Goal: Transaction & Acquisition: Book appointment/travel/reservation

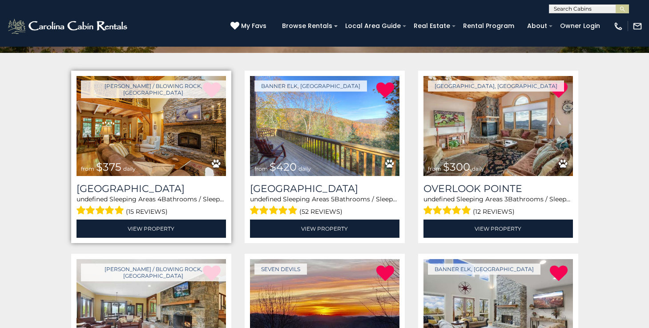
scroll to position [154, 0]
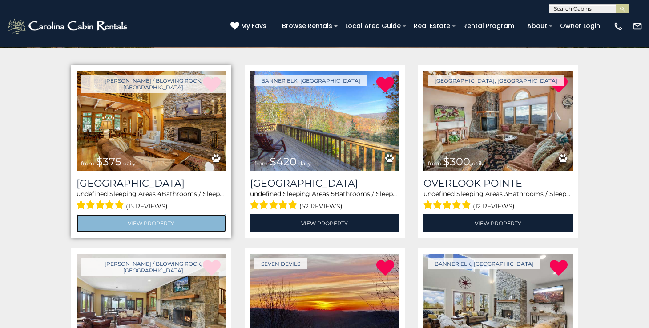
click at [161, 221] on link "View Property" at bounding box center [151, 223] width 149 height 18
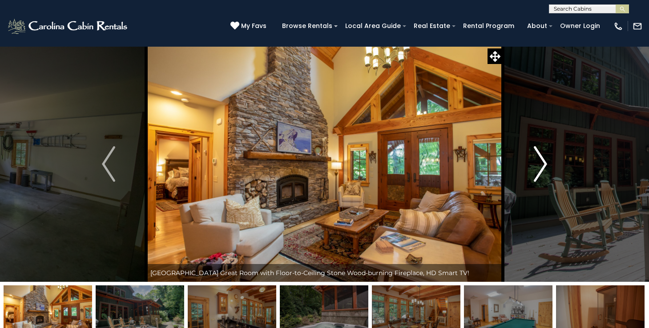
click at [543, 167] on img "Next" at bounding box center [540, 164] width 13 height 36
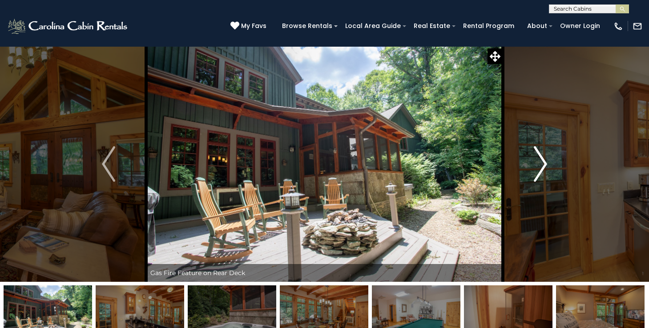
click at [543, 167] on img "Next" at bounding box center [540, 164] width 13 height 36
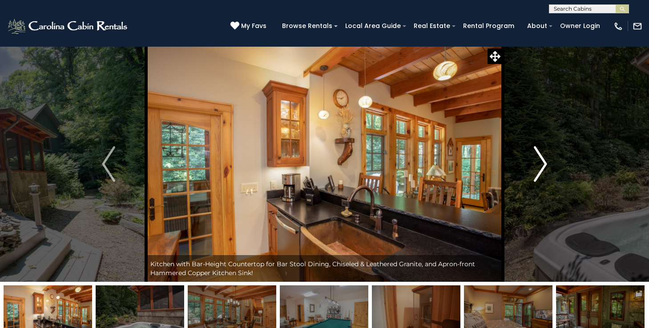
click at [543, 167] on img "Next" at bounding box center [540, 164] width 13 height 36
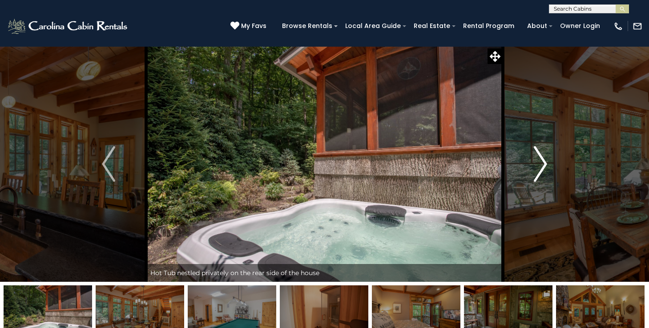
click at [543, 167] on img "Next" at bounding box center [540, 164] width 13 height 36
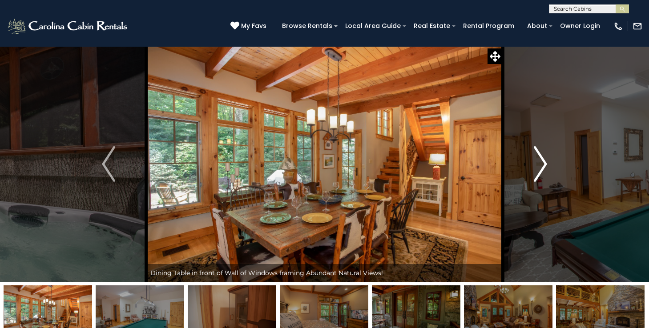
click at [543, 167] on img "Next" at bounding box center [540, 164] width 13 height 36
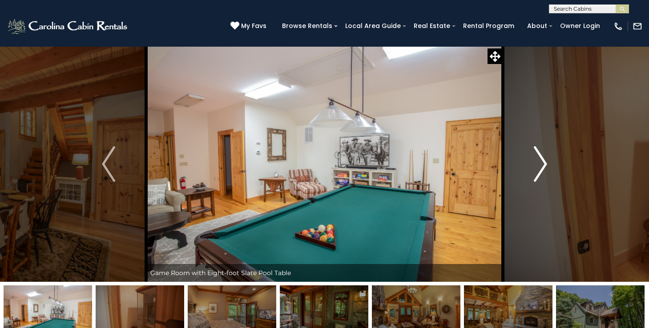
click at [543, 167] on img "Next" at bounding box center [540, 164] width 13 height 36
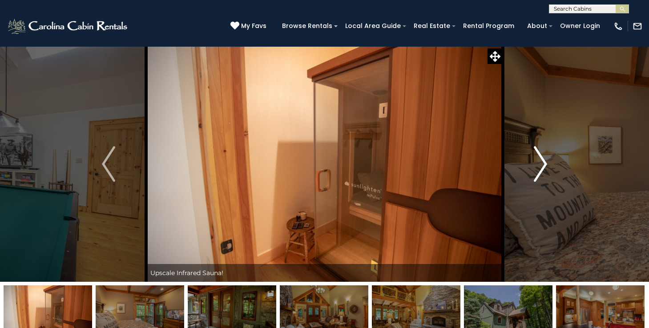
click at [543, 167] on img "Next" at bounding box center [540, 164] width 13 height 36
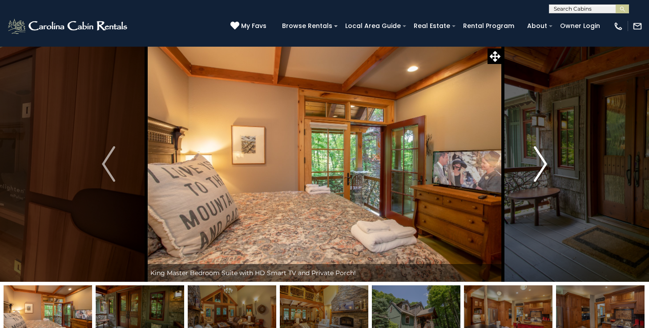
click at [543, 167] on img "Next" at bounding box center [540, 164] width 13 height 36
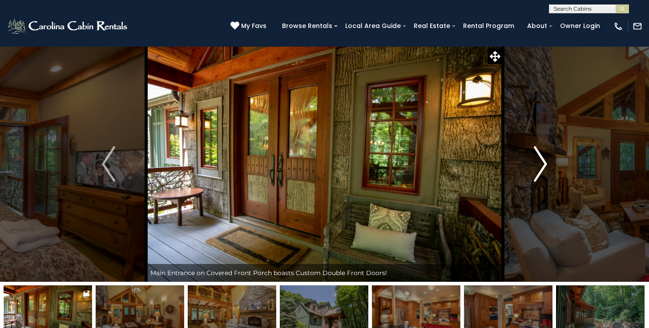
click at [543, 167] on img "Next" at bounding box center [540, 164] width 13 height 36
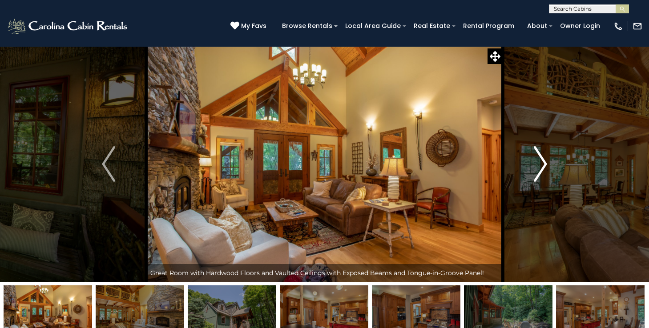
click at [543, 167] on img "Next" at bounding box center [540, 164] width 13 height 36
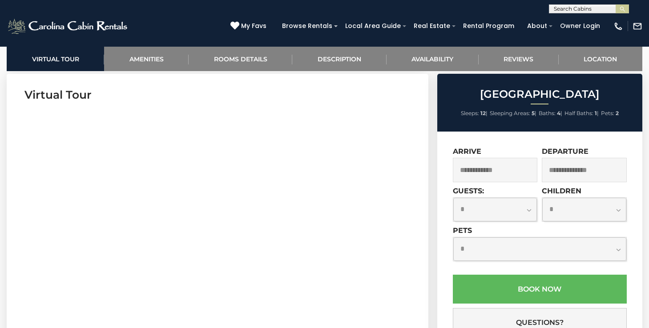
scroll to position [359, 0]
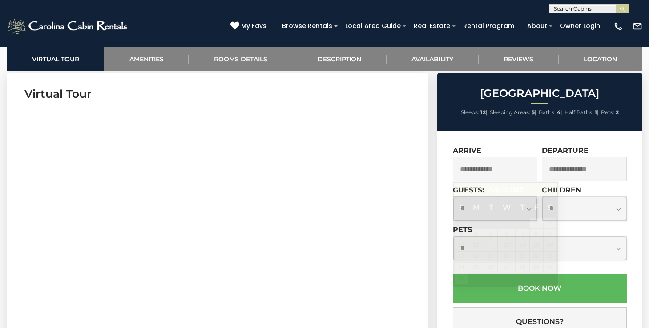
click at [488, 174] on input "text" at bounding box center [495, 169] width 85 height 24
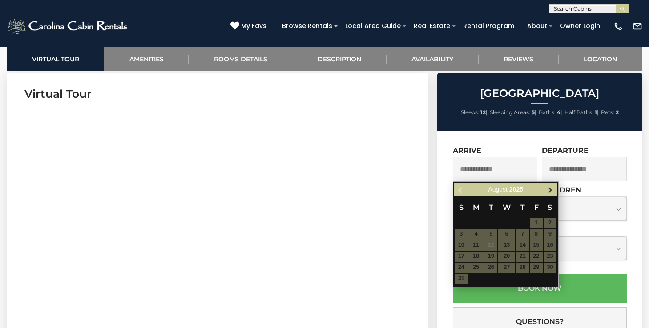
click at [549, 190] on span "Next" at bounding box center [550, 189] width 7 height 7
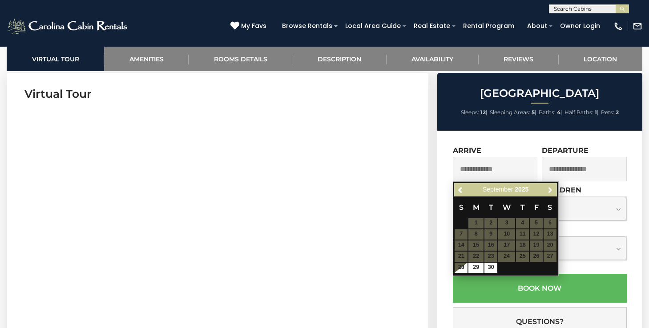
click at [549, 190] on span "Next" at bounding box center [550, 189] width 7 height 7
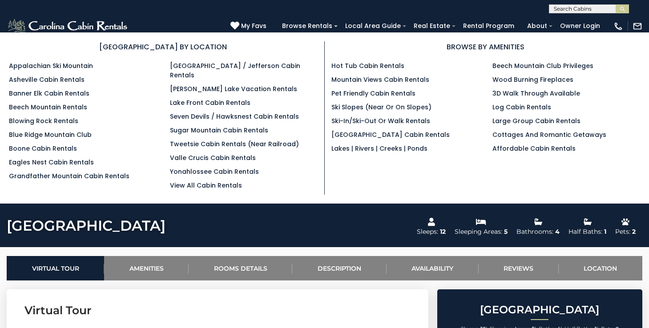
scroll to position [0, 0]
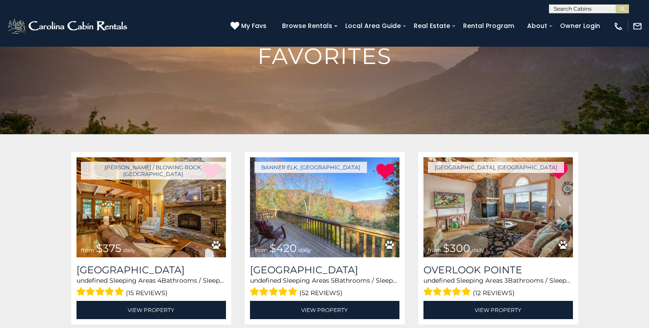
scroll to position [71, 0]
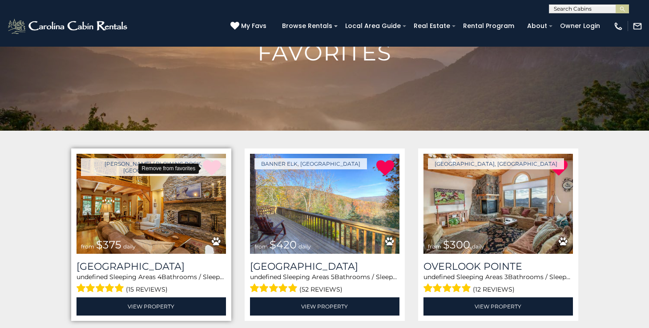
click at [214, 169] on icon at bounding box center [212, 168] width 18 height 18
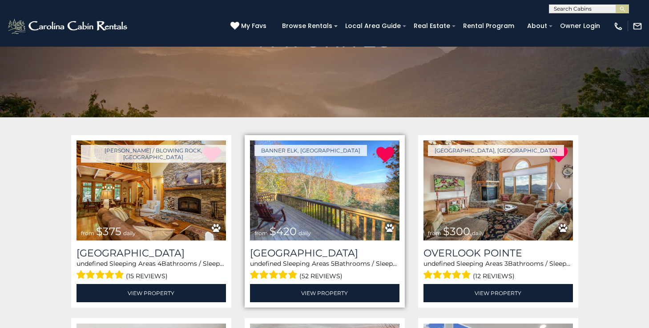
scroll to position [97, 0]
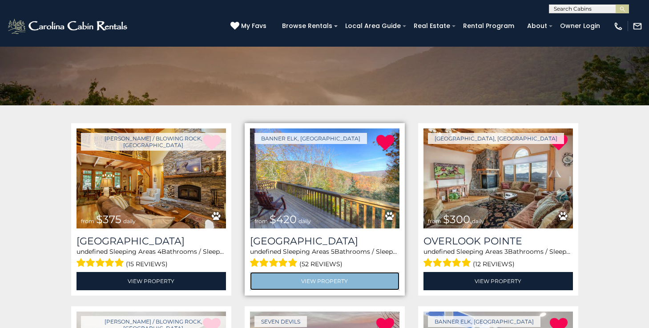
click at [343, 283] on link "View Property" at bounding box center [324, 281] width 149 height 18
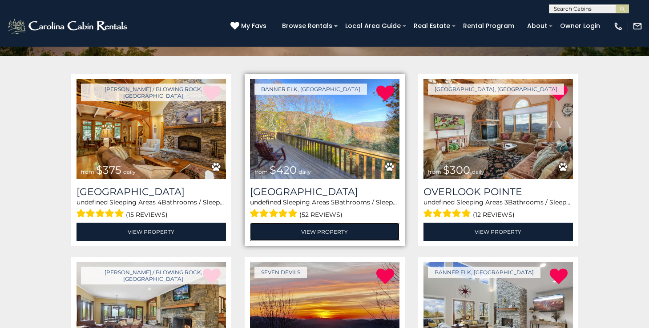
scroll to position [152, 0]
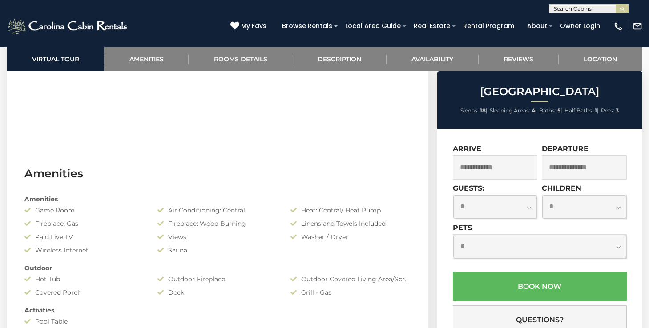
scroll to position [553, 0]
click at [483, 170] on input "text" at bounding box center [495, 167] width 85 height 24
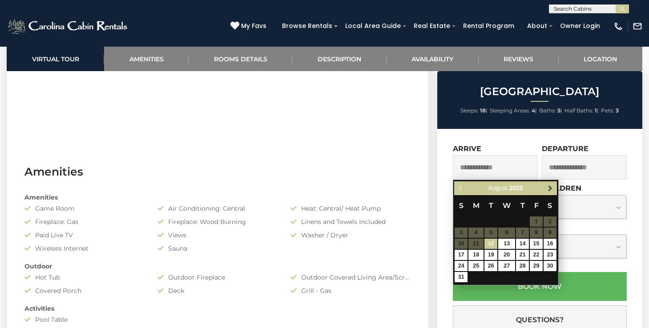
click at [549, 187] on span "Next" at bounding box center [550, 188] width 7 height 7
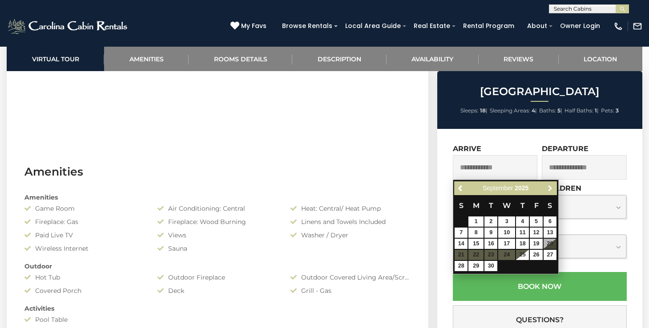
click at [549, 187] on span "Next" at bounding box center [550, 188] width 7 height 7
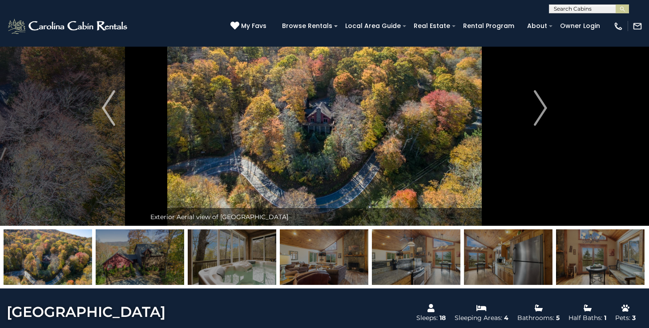
scroll to position [0, 0]
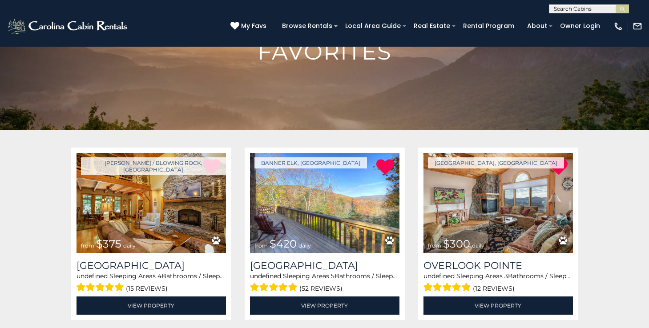
scroll to position [77, 0]
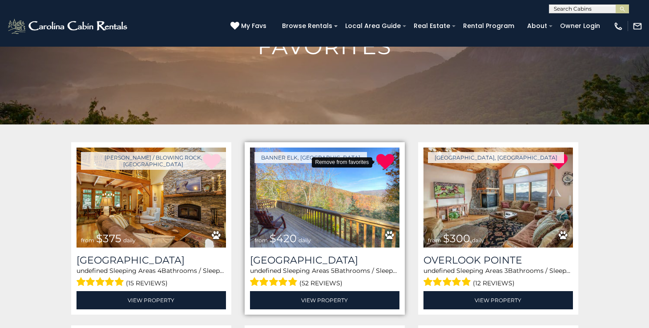
click at [385, 163] on icon at bounding box center [385, 162] width 18 height 18
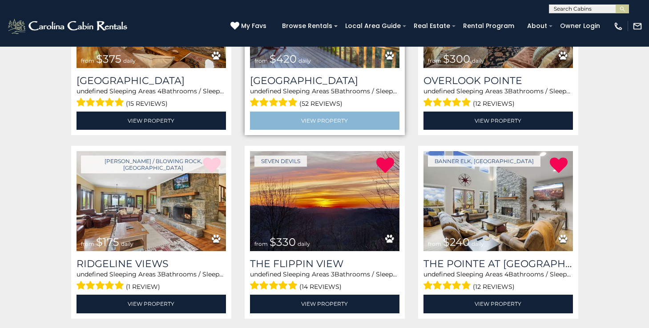
scroll to position [268, 0]
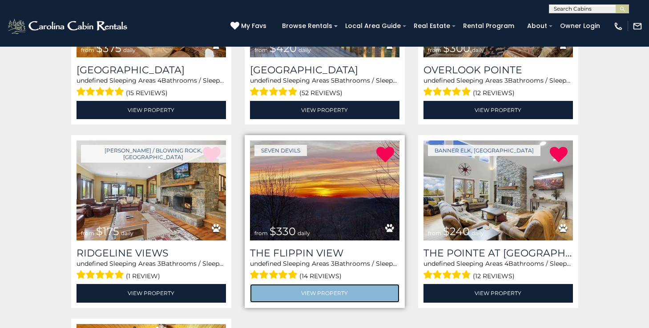
click at [320, 295] on link "View Property" at bounding box center [324, 293] width 149 height 18
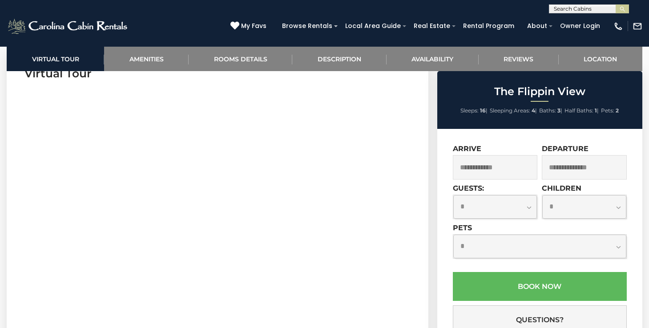
scroll to position [386, 0]
click at [510, 171] on input "text" at bounding box center [495, 167] width 85 height 24
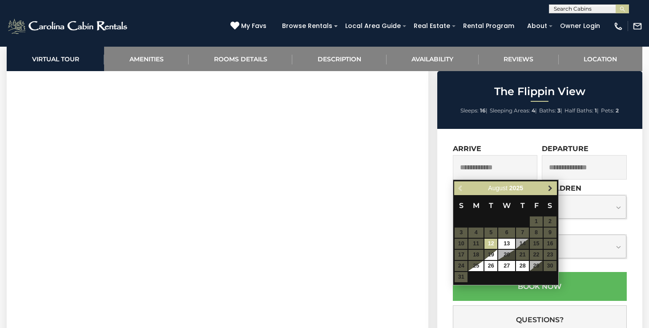
click at [552, 187] on span "Next" at bounding box center [550, 188] width 7 height 7
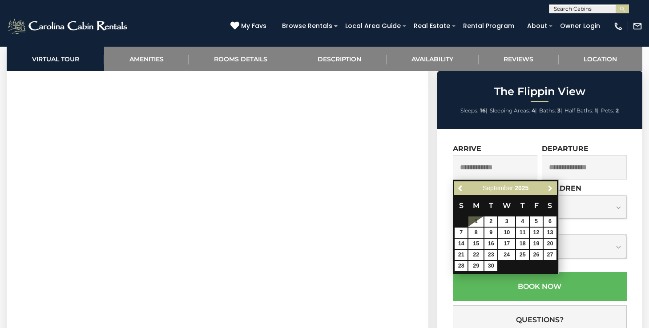
click at [552, 187] on span "Next" at bounding box center [550, 188] width 7 height 7
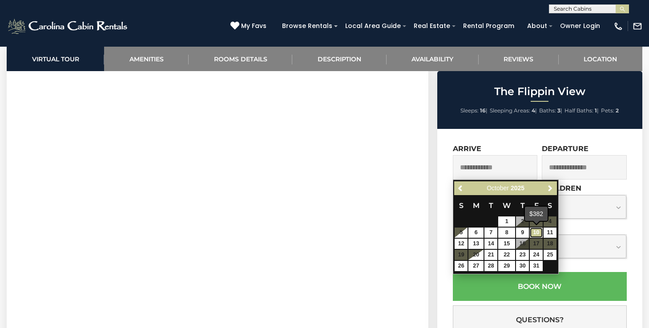
click at [539, 233] on link "10" at bounding box center [536, 233] width 13 height 10
type input "**********"
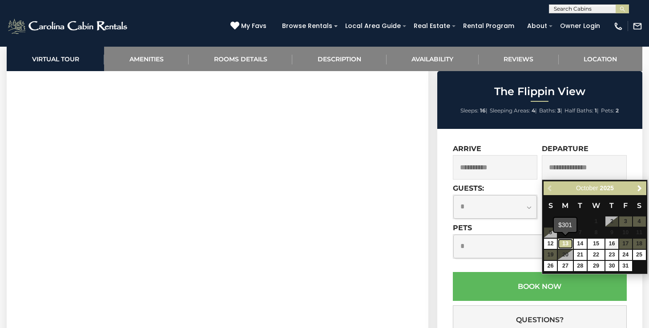
click at [565, 244] on link "13" at bounding box center [565, 244] width 15 height 10
type input "**********"
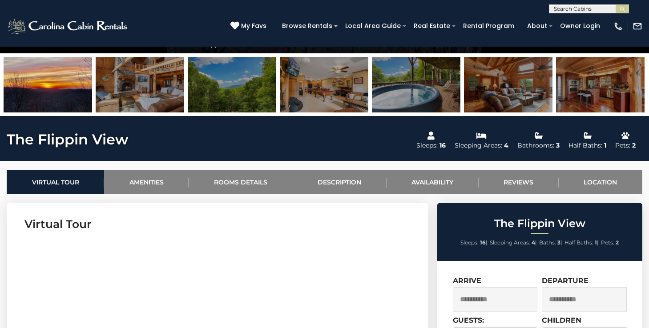
scroll to position [213, 0]
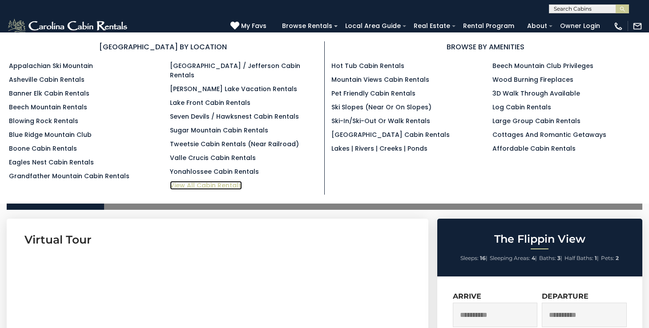
click at [202, 181] on link "View All Cabin Rentals" at bounding box center [206, 185] width 72 height 9
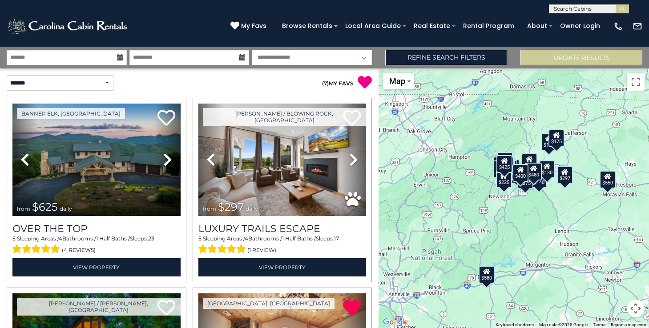
click at [120, 59] on icon at bounding box center [120, 57] width 6 height 6
click at [113, 59] on input "text" at bounding box center [67, 58] width 120 height 16
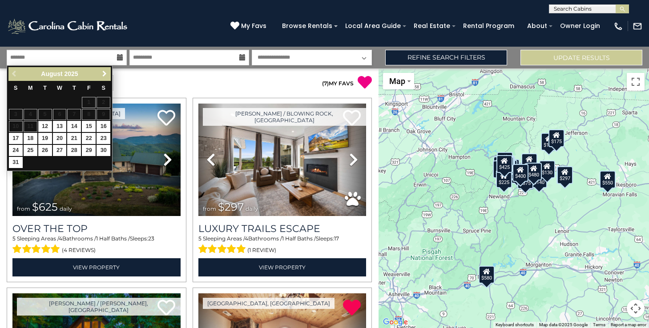
click at [105, 76] on span "Next" at bounding box center [104, 73] width 7 height 7
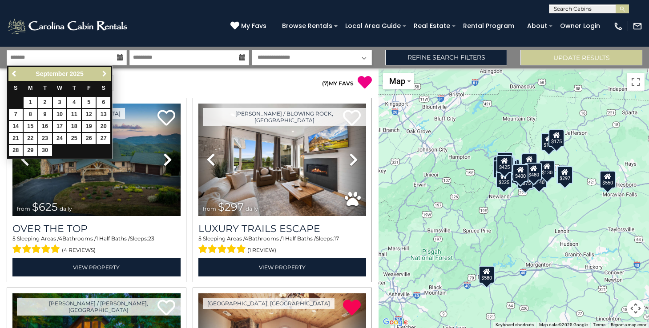
click at [105, 76] on span "Next" at bounding box center [104, 73] width 7 height 7
click at [89, 116] on link "10" at bounding box center [89, 114] width 14 height 11
type input "********"
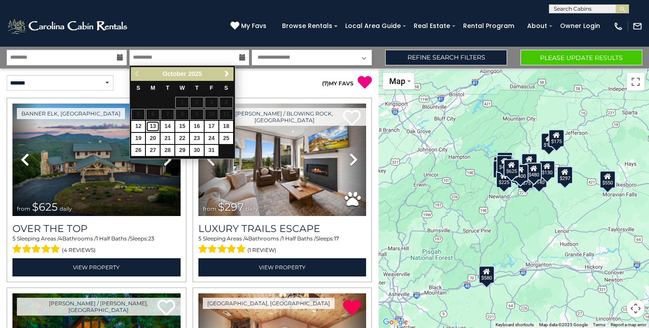
click at [154, 127] on link "13" at bounding box center [153, 126] width 14 height 11
type input "********"
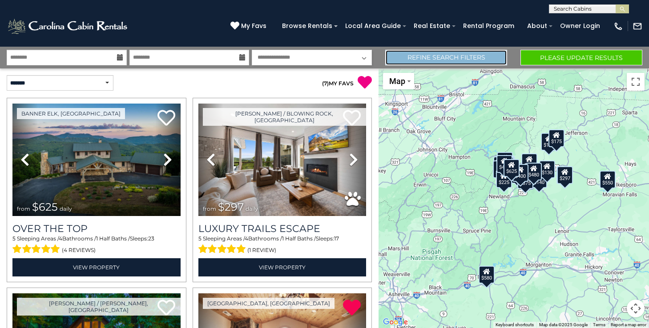
click at [467, 61] on link "Refine Search Filters" at bounding box center [446, 58] width 122 height 16
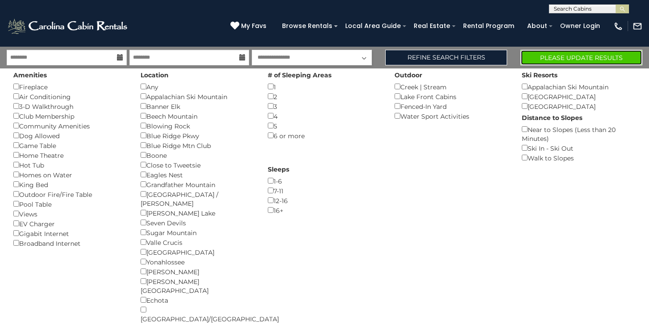
click at [565, 57] on button "Please Update Results" at bounding box center [582, 58] width 122 height 16
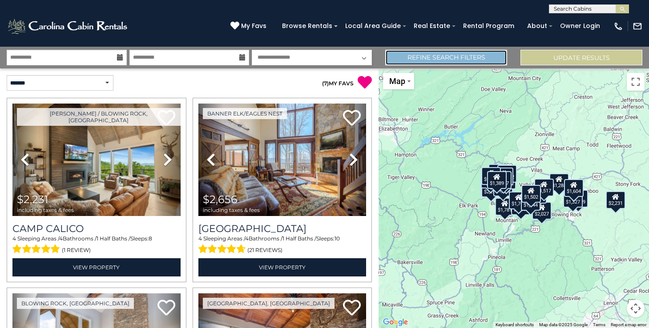
click at [455, 56] on link "Refine Search Filters" at bounding box center [446, 58] width 122 height 16
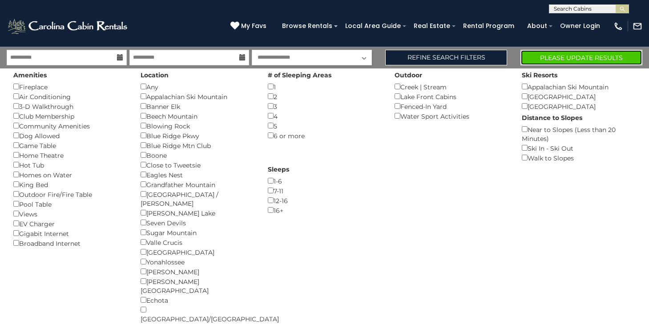
click at [579, 56] on button "Please Update Results" at bounding box center [582, 58] width 122 height 16
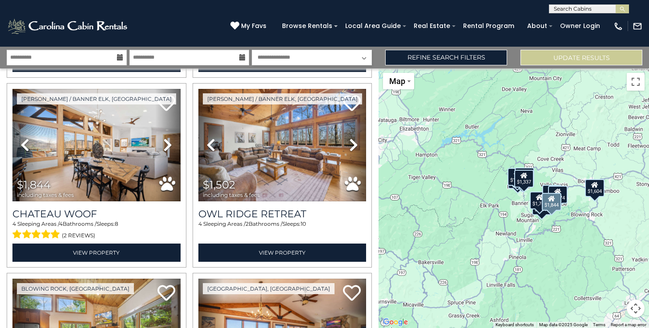
scroll to position [585, 0]
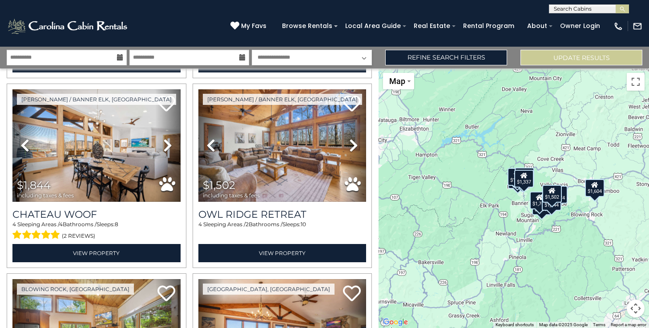
click at [638, 306] on button "Map camera controls" at bounding box center [636, 309] width 18 height 18
click at [613, 263] on button "Zoom in" at bounding box center [614, 264] width 18 height 18
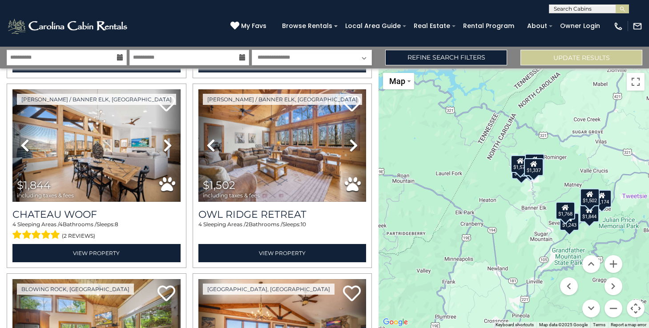
click at [594, 218] on div "$1,844" at bounding box center [590, 214] width 20 height 18
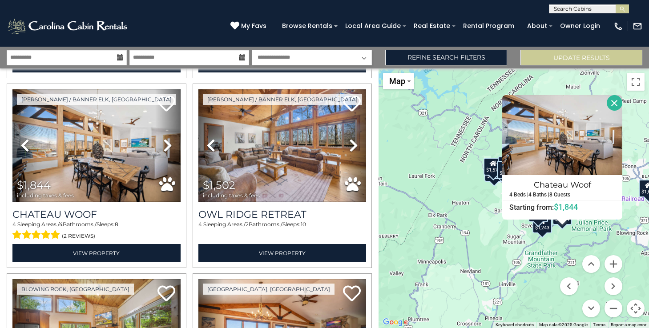
click at [611, 236] on div "$1,501 $1,573 $1,174 $1,243 $1,199 $1,768 $1,844 $1,502 $1,604 $1,389 $1,337 Ch…" at bounding box center [514, 199] width 270 height 260
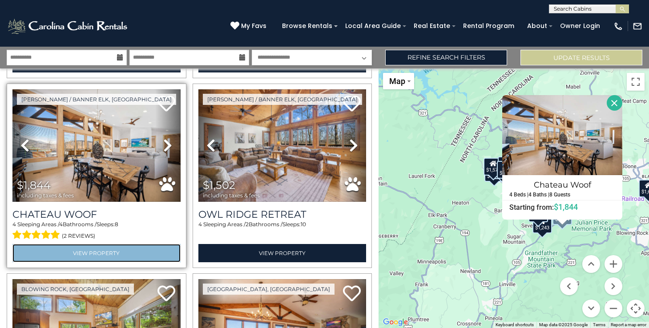
click at [108, 248] on link "View Property" at bounding box center [96, 253] width 168 height 18
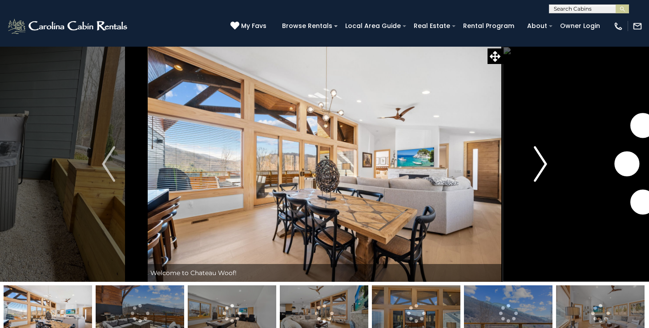
click at [544, 165] on img "Next" at bounding box center [540, 164] width 13 height 36
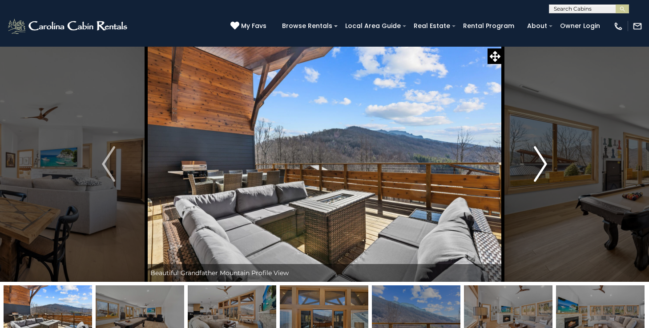
click at [544, 165] on img "Next" at bounding box center [540, 164] width 13 height 36
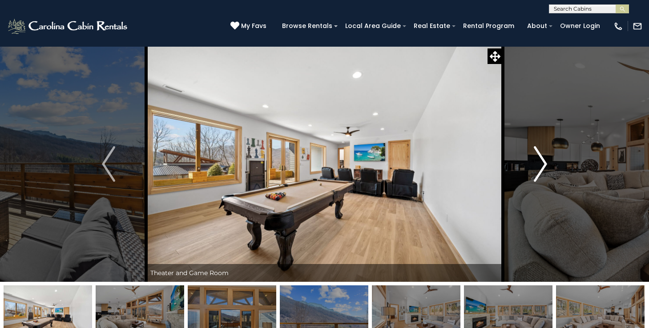
click at [544, 165] on img "Next" at bounding box center [540, 164] width 13 height 36
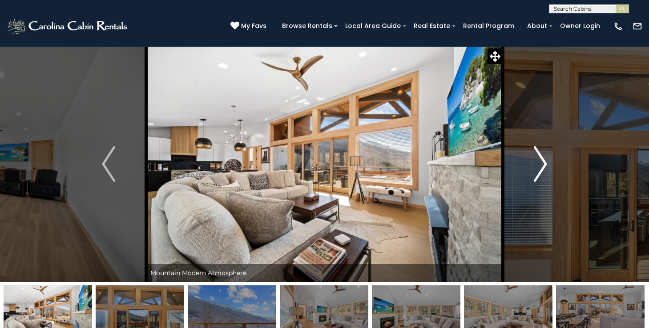
click at [544, 165] on img "Next" at bounding box center [540, 164] width 13 height 36
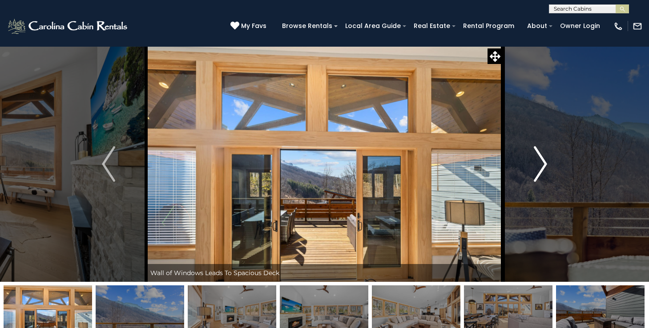
click at [544, 165] on img "Next" at bounding box center [540, 164] width 13 height 36
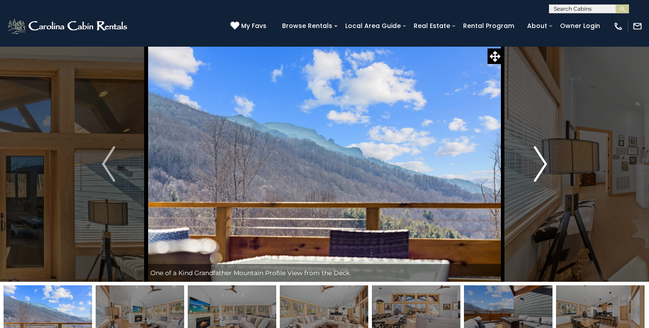
click at [544, 165] on img "Next" at bounding box center [540, 164] width 13 height 36
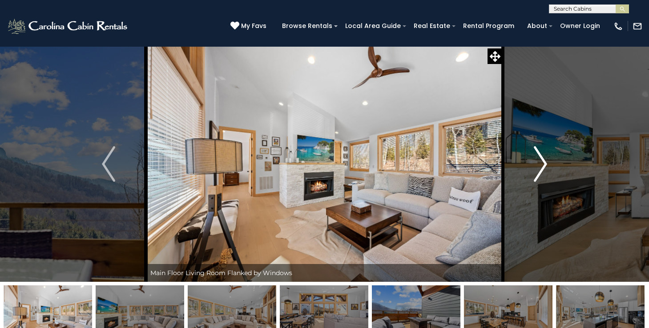
click at [544, 165] on img "Next" at bounding box center [540, 164] width 13 height 36
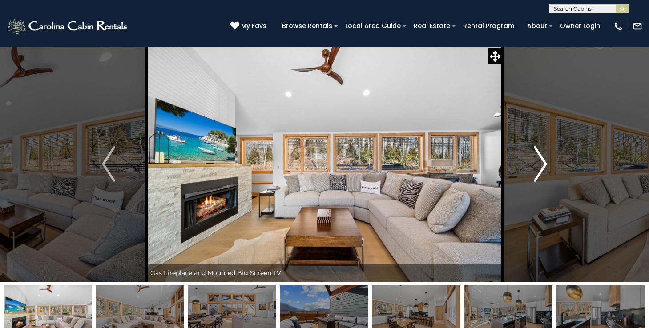
click at [544, 165] on img "Next" at bounding box center [540, 164] width 13 height 36
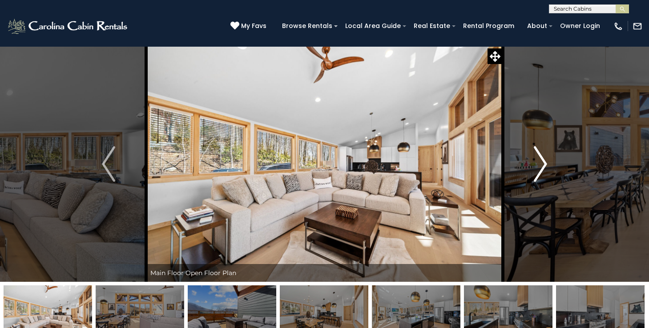
click at [544, 165] on img "Next" at bounding box center [540, 164] width 13 height 36
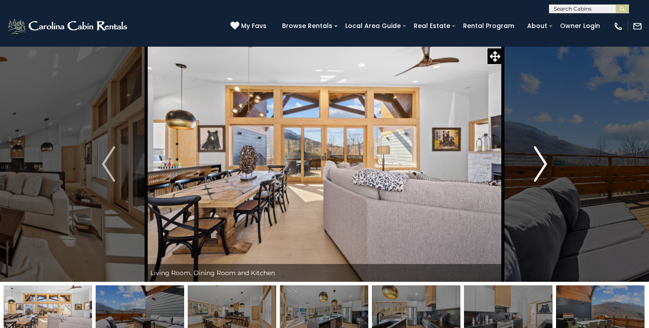
click at [544, 165] on img "Next" at bounding box center [540, 164] width 13 height 36
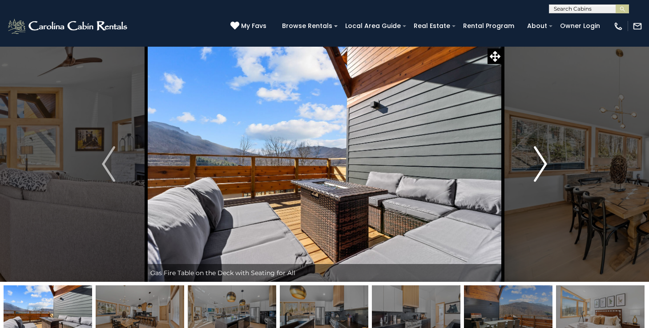
click at [544, 165] on img "Next" at bounding box center [540, 164] width 13 height 36
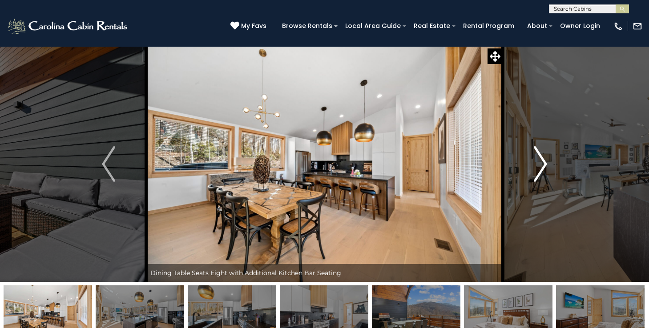
click at [544, 165] on img "Next" at bounding box center [540, 164] width 13 height 36
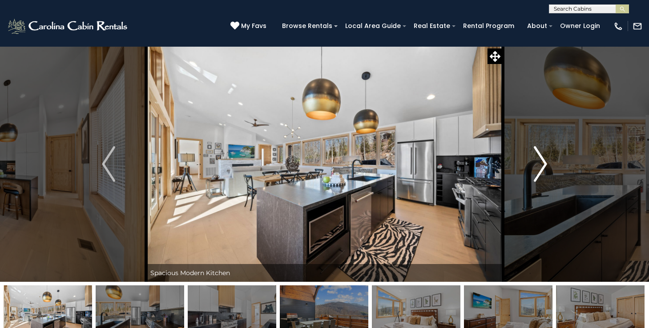
click at [544, 165] on img "Next" at bounding box center [540, 164] width 13 height 36
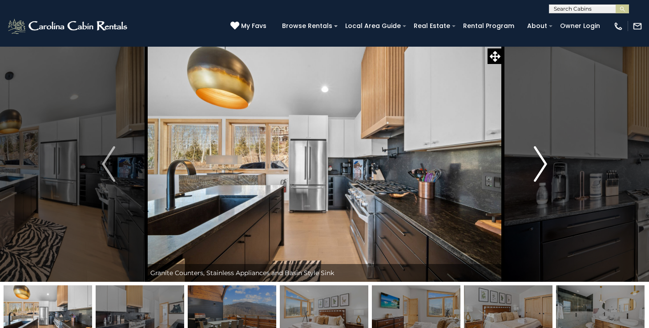
click at [544, 165] on img "Next" at bounding box center [540, 164] width 13 height 36
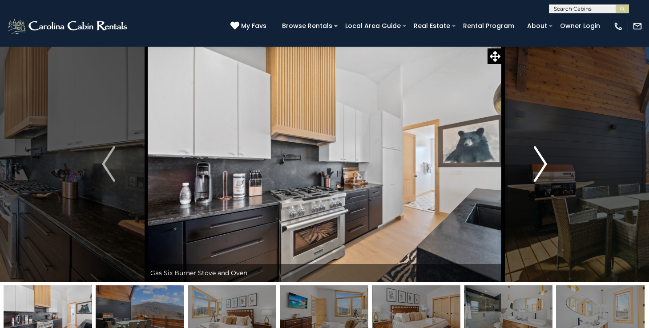
click at [544, 165] on img "Next" at bounding box center [540, 164] width 13 height 36
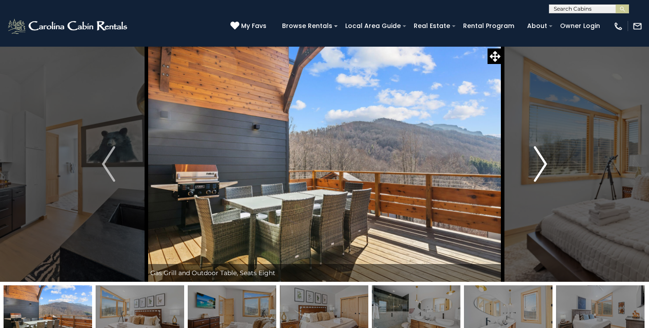
click at [544, 165] on img "Next" at bounding box center [540, 164] width 13 height 36
